Goal: Browse casually

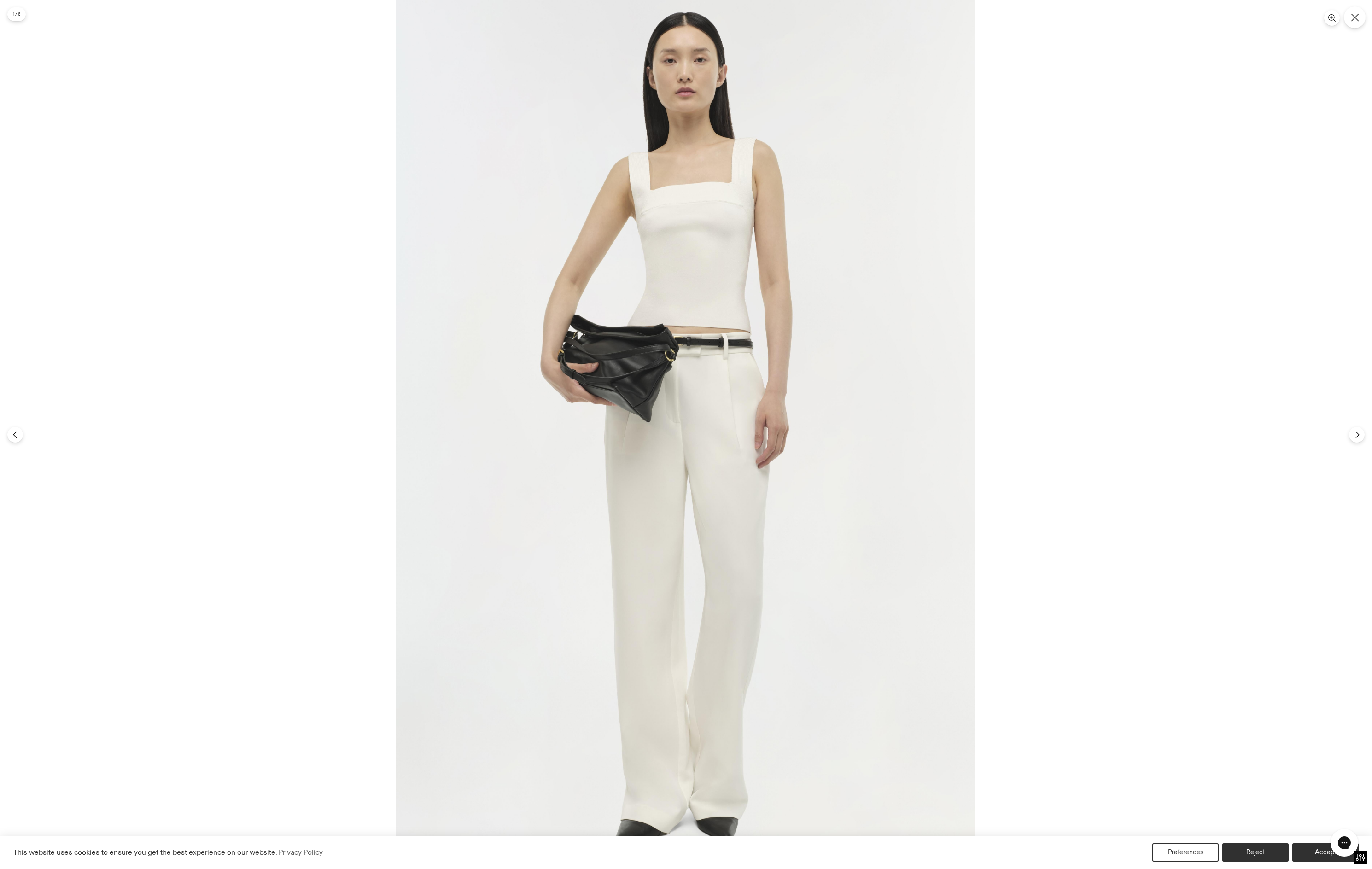
click at [1349, 21] on button "Close" at bounding box center [1353, 17] width 21 height 21
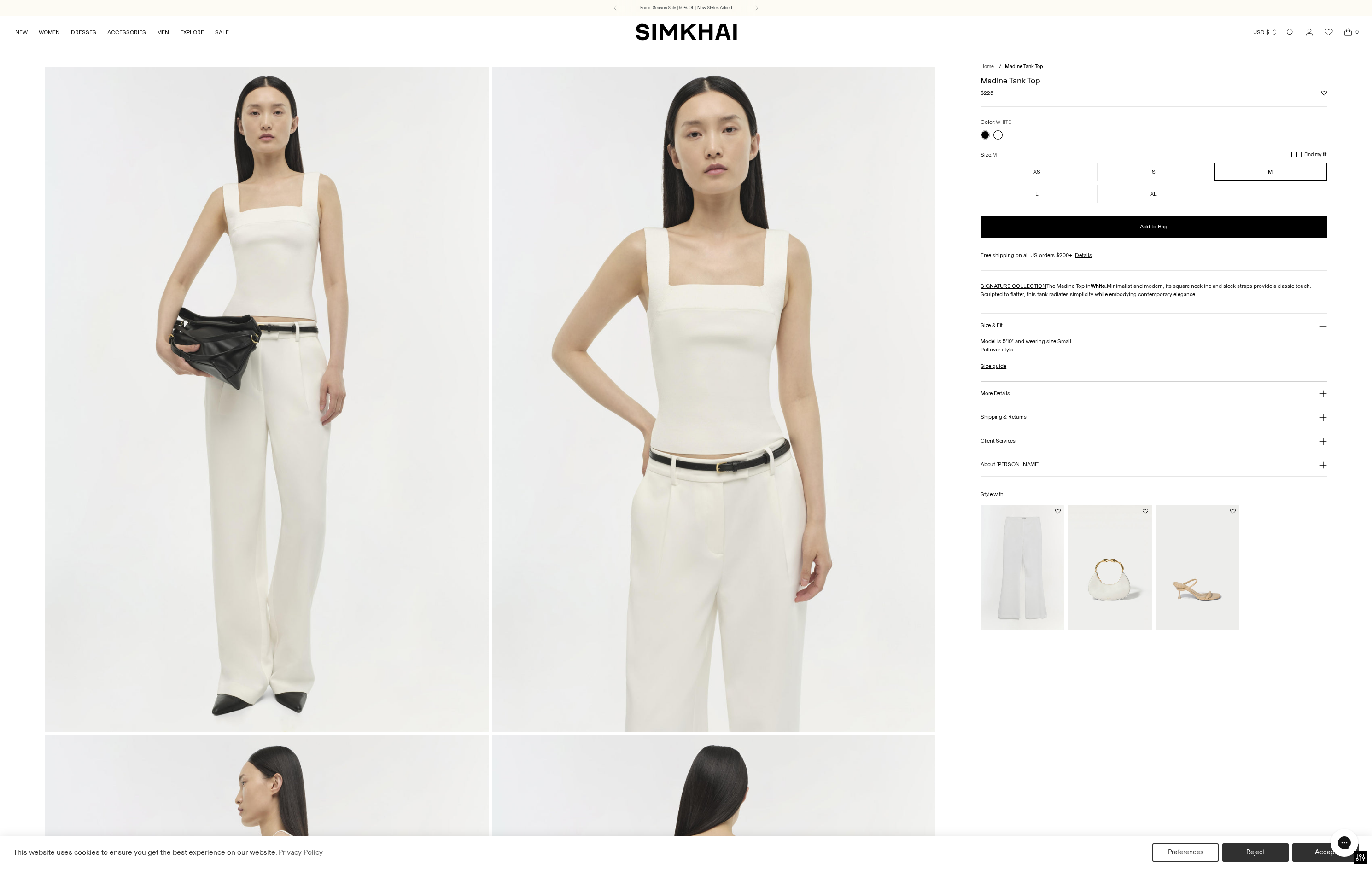
click at [748, 276] on img at bounding box center [713, 399] width 443 height 664
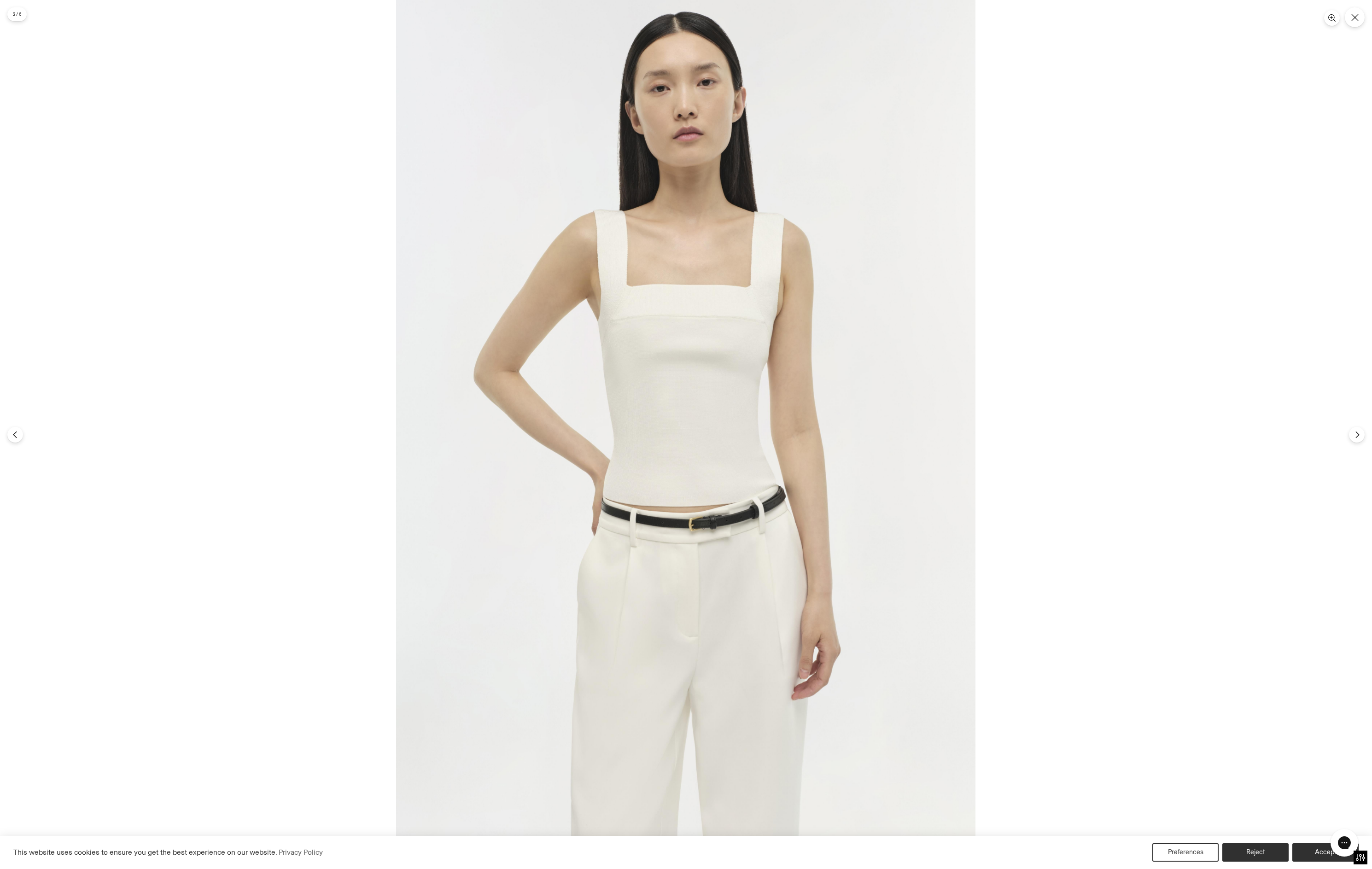
click at [692, 324] on img at bounding box center [686, 434] width 579 height 869
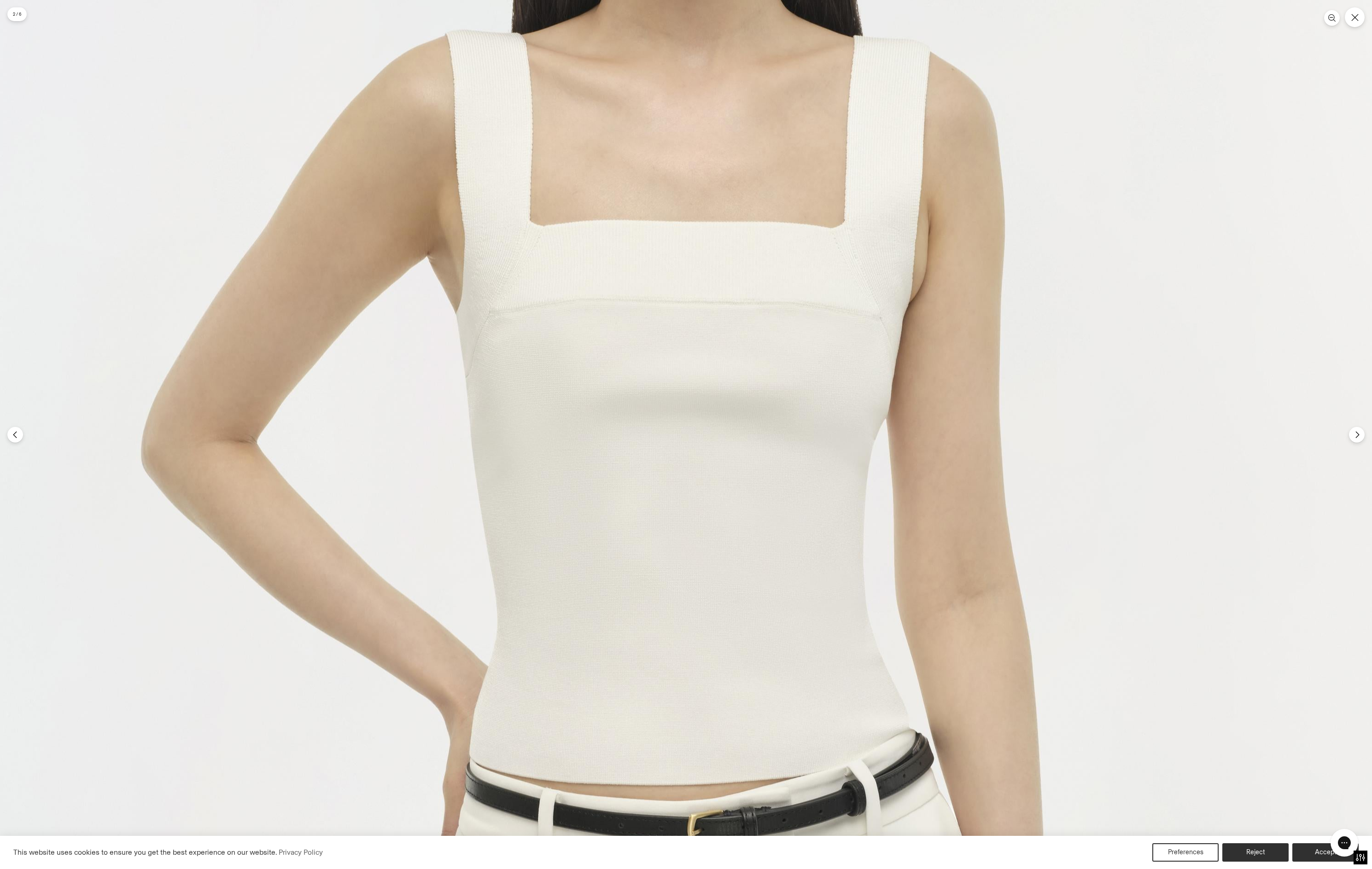
click at [536, 205] on img at bounding box center [680, 602] width 1471 height 2207
